Goal: Information Seeking & Learning: Check status

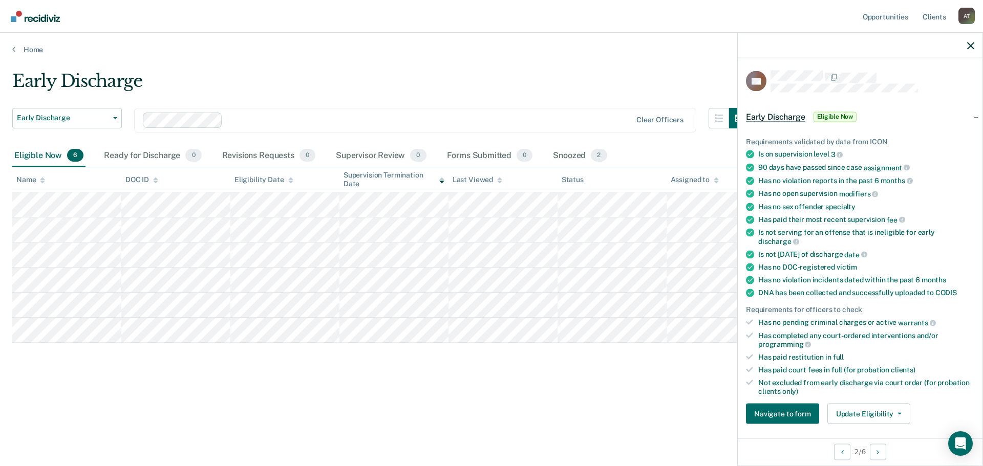
click at [690, 389] on div "Early Discharge Early Discharge Early Discharge Clear officers Eligible Now 6 R…" at bounding box center [491, 230] width 958 height 319
click at [250, 36] on div "Home" at bounding box center [491, 43] width 983 height 21
click at [965, 18] on div "A T" at bounding box center [966, 16] width 16 height 16
click at [923, 69] on link "Log Out" at bounding box center [925, 67] width 82 height 9
